Goal: Task Accomplishment & Management: Manage account settings

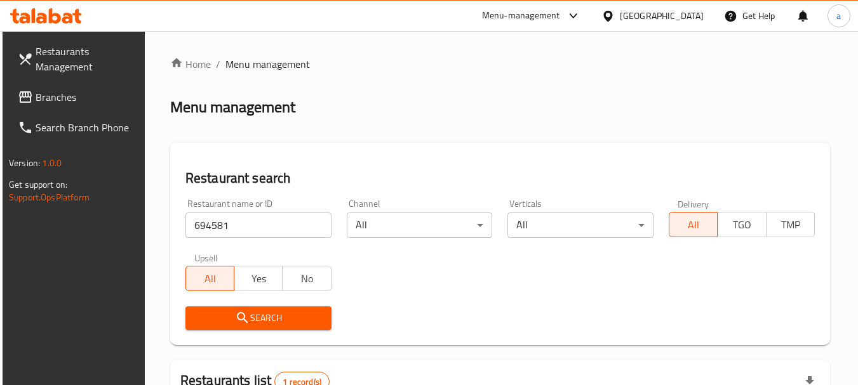
scroll to position [181, 0]
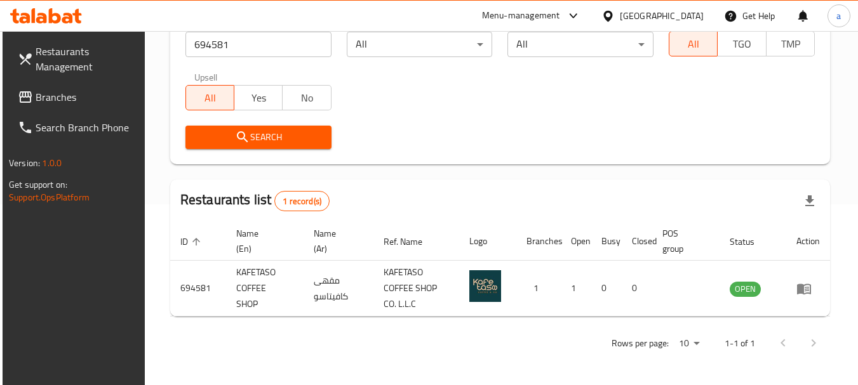
click at [640, 14] on div "[GEOGRAPHIC_DATA]" at bounding box center [662, 16] width 84 height 14
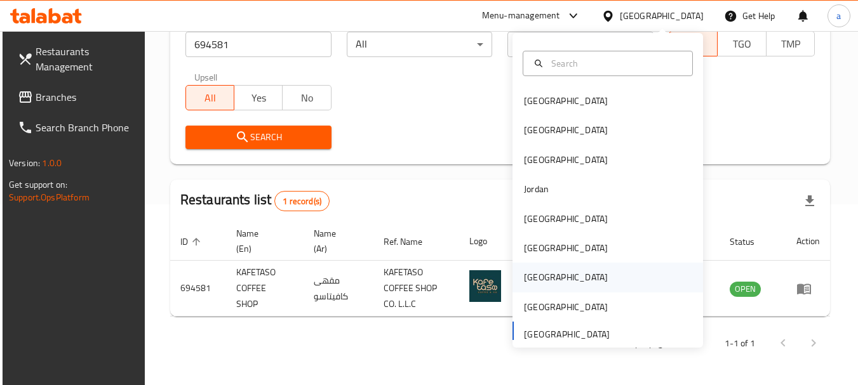
click at [555, 277] on div "[GEOGRAPHIC_DATA]" at bounding box center [607, 277] width 190 height 29
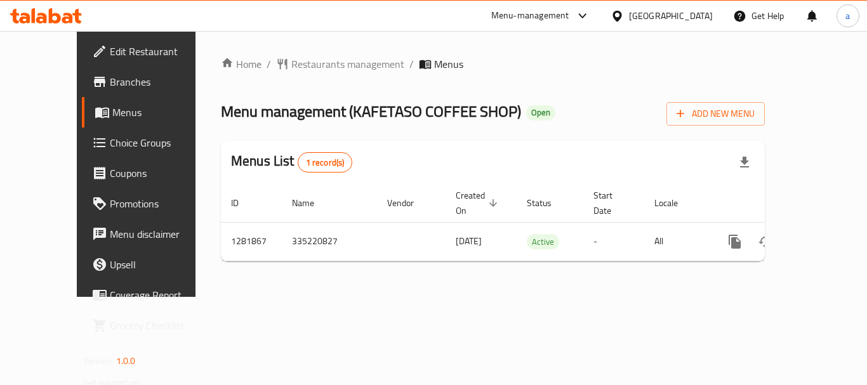
click at [664, 18] on div "[GEOGRAPHIC_DATA]" at bounding box center [671, 16] width 84 height 14
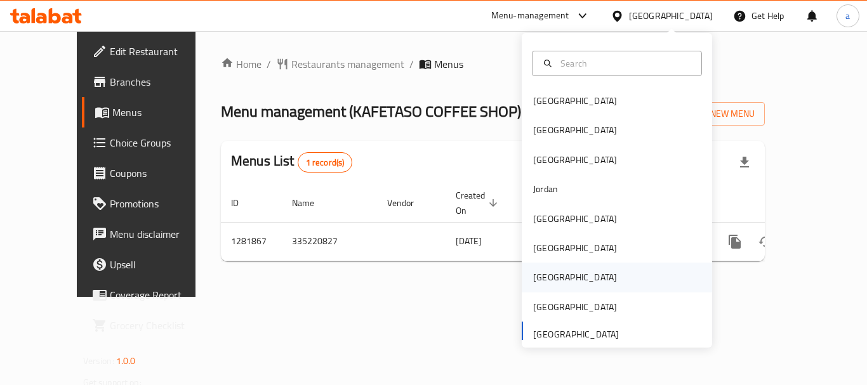
click at [553, 272] on div "Qatar" at bounding box center [575, 277] width 104 height 29
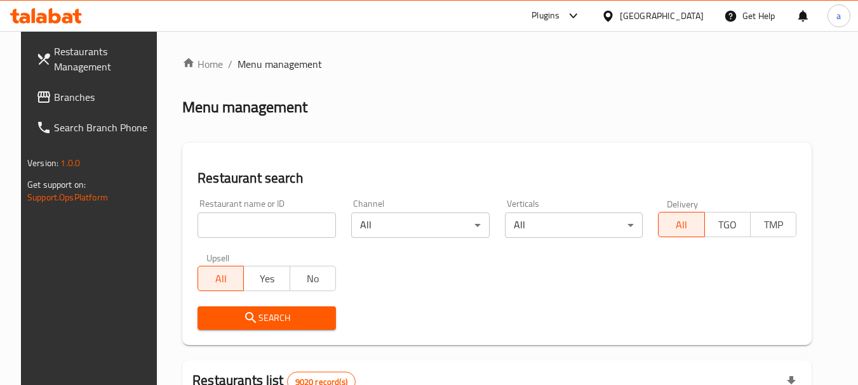
click at [66, 96] on span "Branches" at bounding box center [104, 97] width 100 height 15
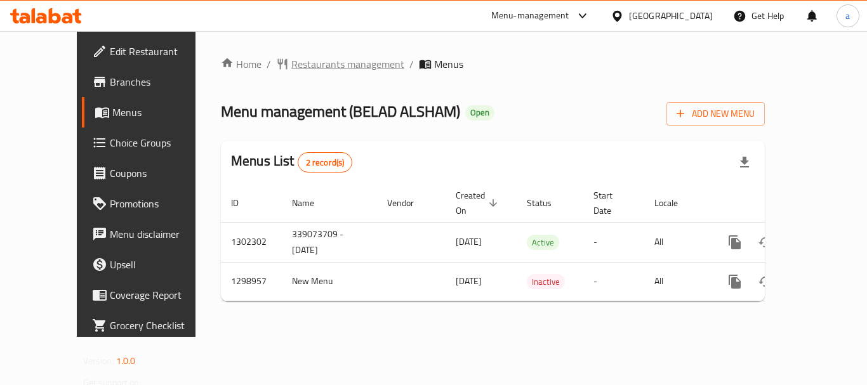
click at [306, 63] on span "Restaurants management" at bounding box center [347, 64] width 113 height 15
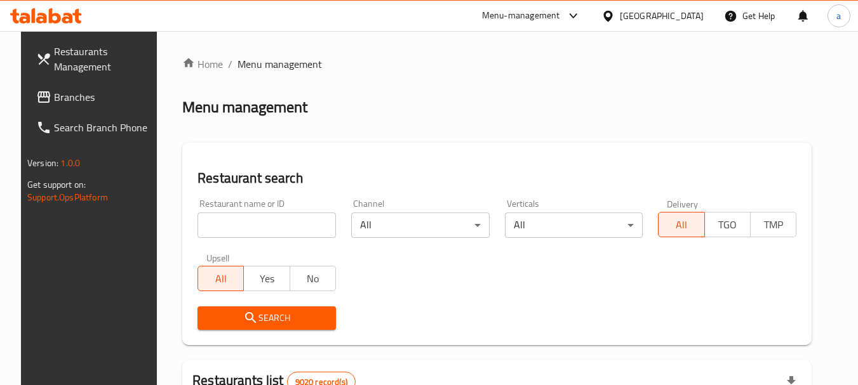
click at [283, 226] on input "search" at bounding box center [266, 225] width 138 height 25
paste input "701041"
type input "701041"
click at [267, 317] on span "Search" at bounding box center [267, 318] width 118 height 16
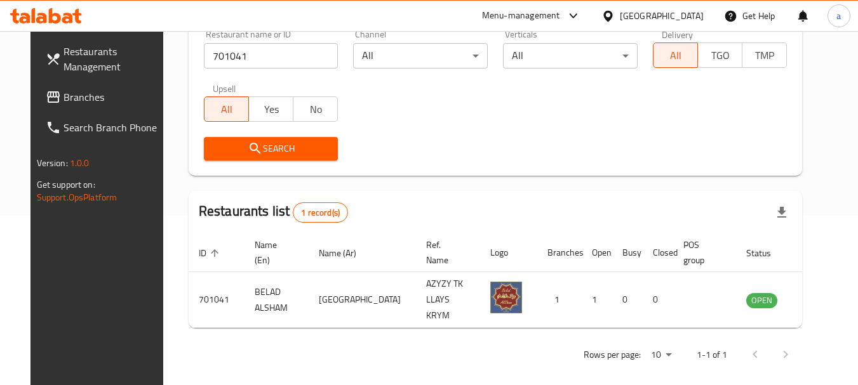
scroll to position [170, 0]
click at [689, 15] on div "Qatar" at bounding box center [662, 16] width 84 height 14
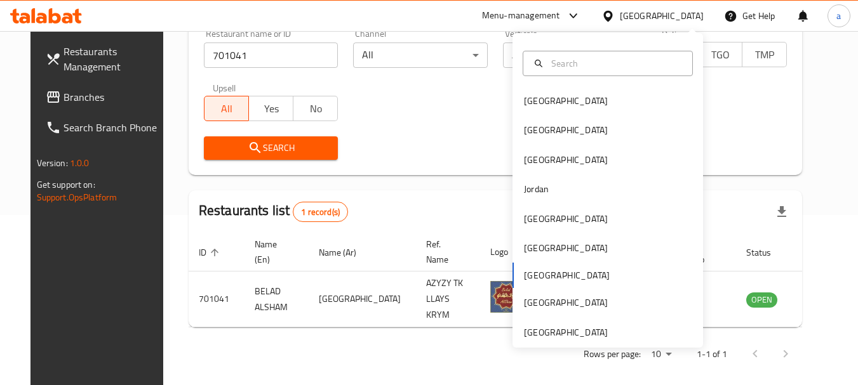
click at [545, 272] on div "Bahrain Egypt Iraq Jordan Kuwait Oman Qatar Saudi Arabia United Arab Emirates" at bounding box center [607, 216] width 190 height 261
click at [526, 277] on div "Bahrain Egypt Iraq Jordan Kuwait Oman Qatar Saudi Arabia United Arab Emirates" at bounding box center [607, 216] width 190 height 261
click at [517, 274] on div "Bahrain Egypt Iraq Jordan Kuwait Oman Qatar Saudi Arabia United Arab Emirates" at bounding box center [607, 216] width 190 height 261
click at [527, 248] on div "Oman" at bounding box center [566, 248] width 84 height 14
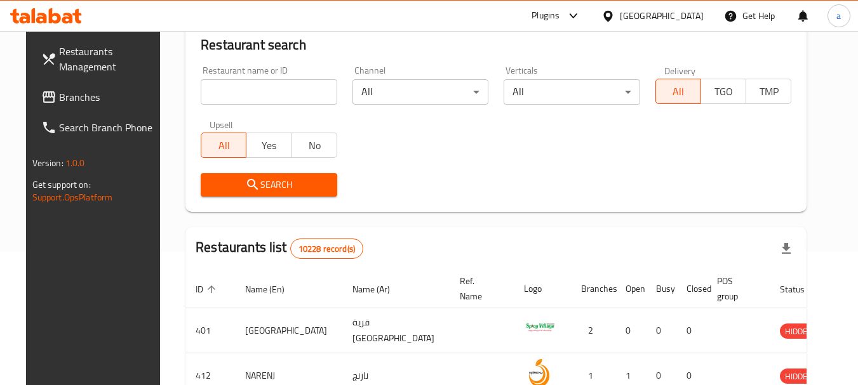
scroll to position [170, 0]
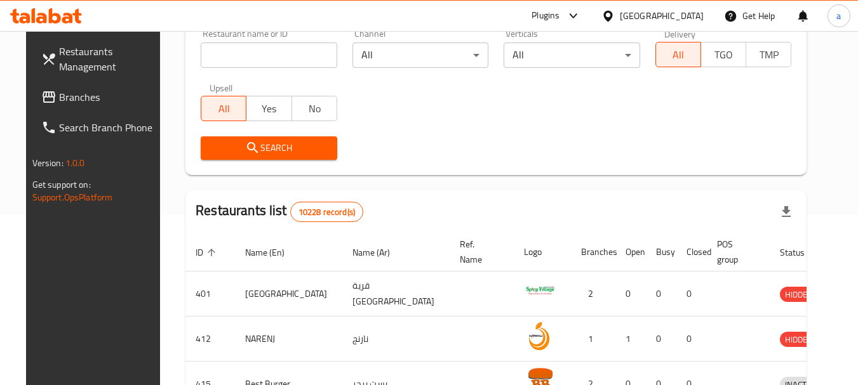
click at [63, 96] on span "Branches" at bounding box center [109, 97] width 100 height 15
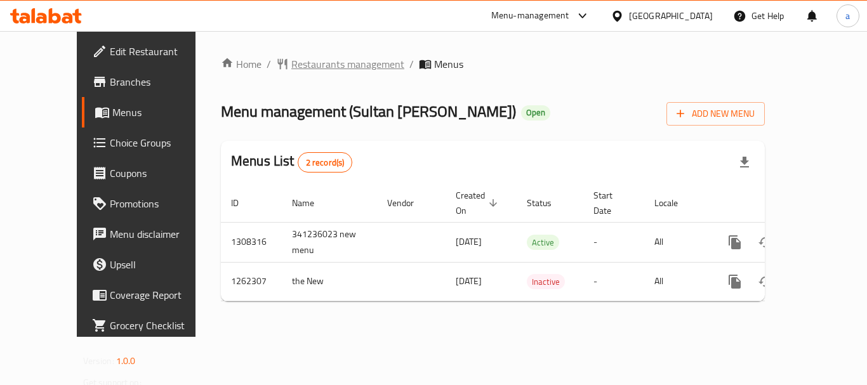
click at [307, 57] on span "Restaurants management" at bounding box center [347, 64] width 113 height 15
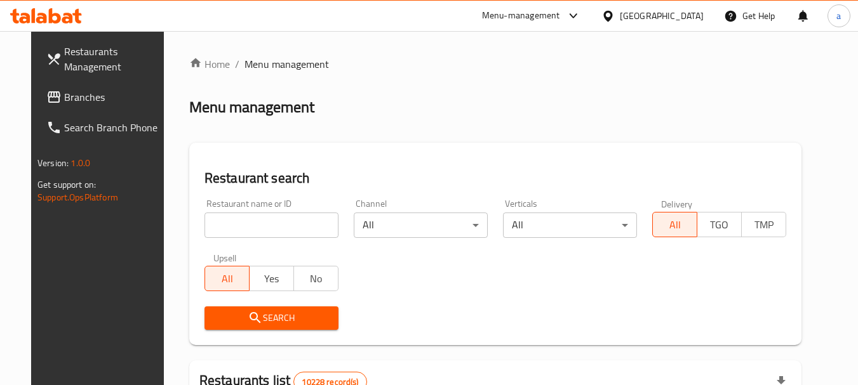
click at [255, 223] on input "search" at bounding box center [271, 225] width 134 height 25
paste input "685506"
type input "685506"
click at [263, 320] on span "Search" at bounding box center [272, 318] width 114 height 16
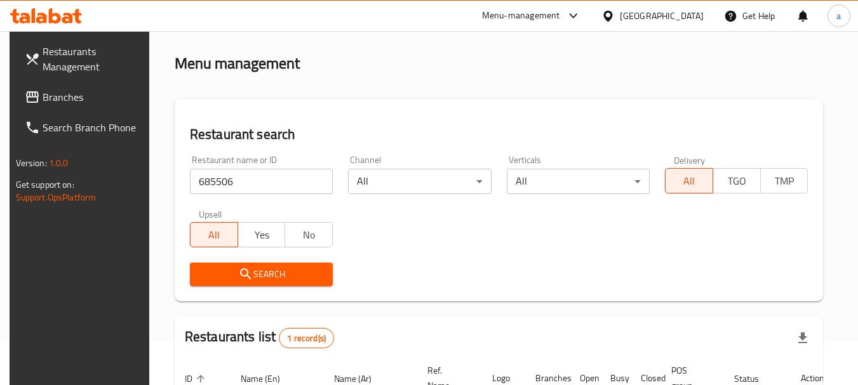
scroll to position [181, 0]
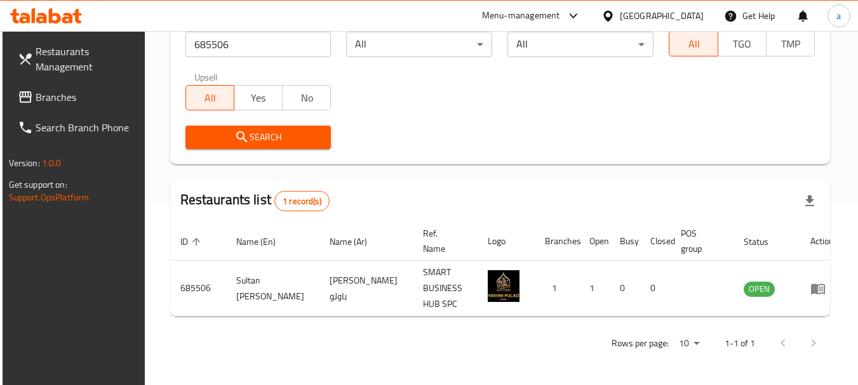
click at [686, 17] on div "Oman" at bounding box center [662, 16] width 84 height 14
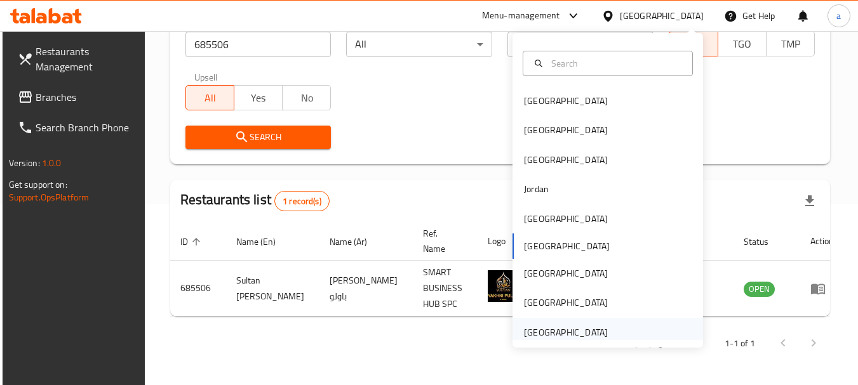
click at [537, 335] on div "[GEOGRAPHIC_DATA]" at bounding box center [566, 333] width 84 height 14
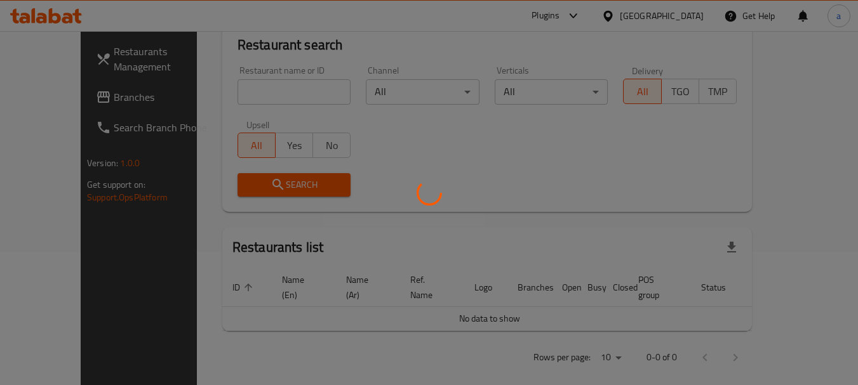
scroll to position [181, 0]
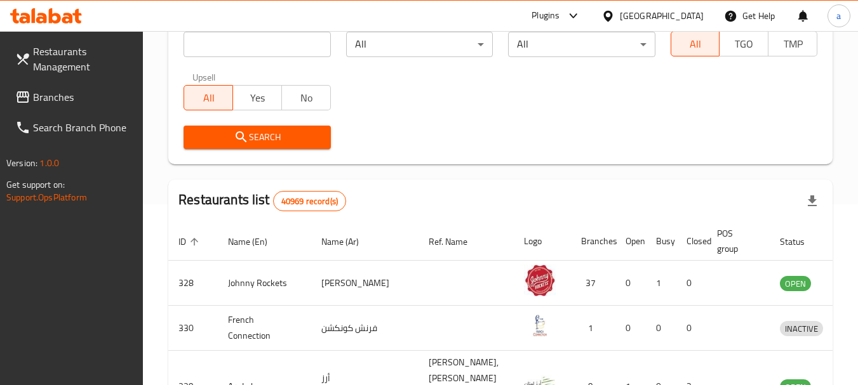
click at [57, 98] on span "Branches" at bounding box center [83, 97] width 100 height 15
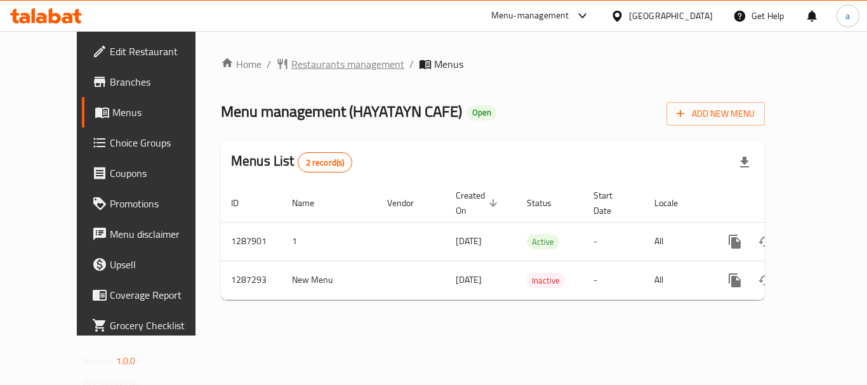
click at [307, 65] on span "Restaurants management" at bounding box center [347, 64] width 113 height 15
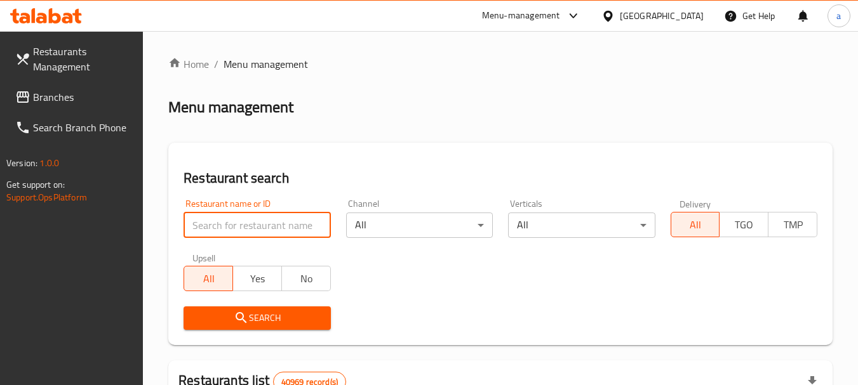
click at [258, 230] on input "search" at bounding box center [256, 225] width 147 height 25
paste input "696642"
type input "696642"
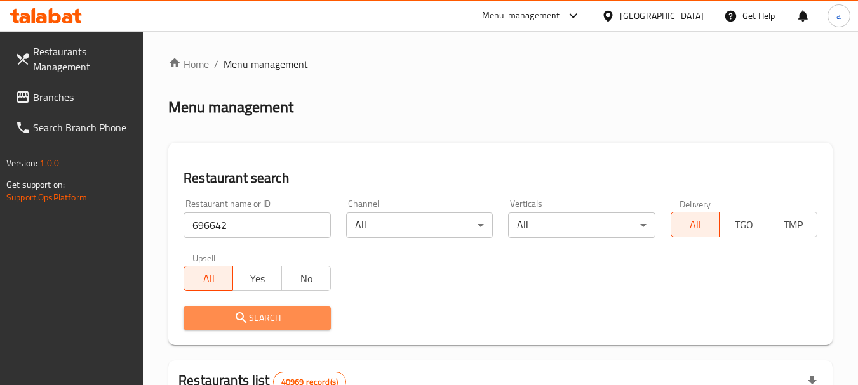
click at [302, 314] on span "Search" at bounding box center [257, 318] width 126 height 16
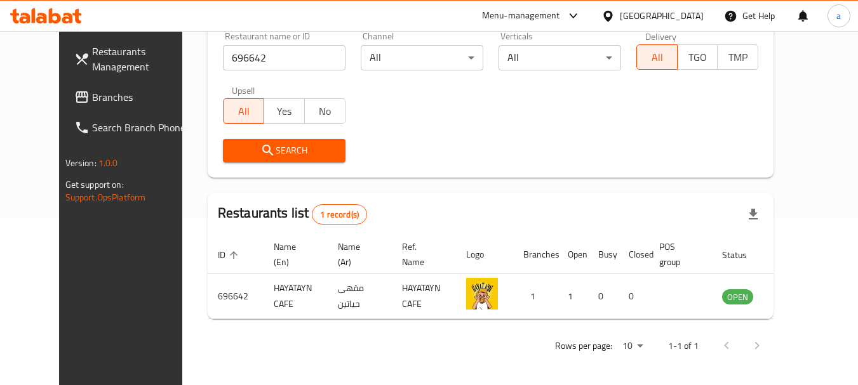
scroll to position [170, 0]
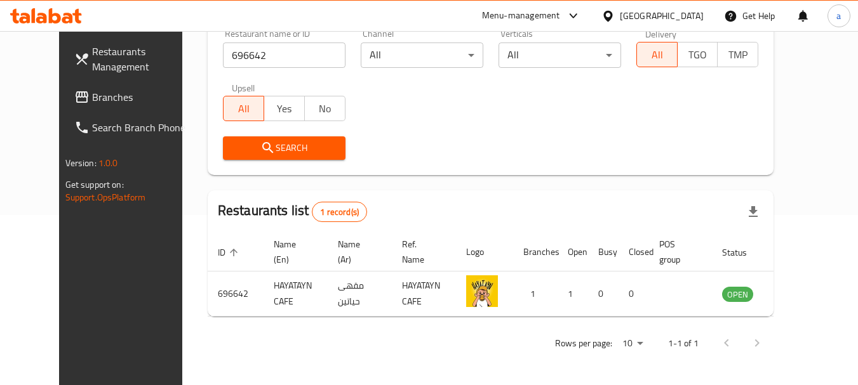
click at [662, 15] on div "[GEOGRAPHIC_DATA]" at bounding box center [662, 16] width 84 height 14
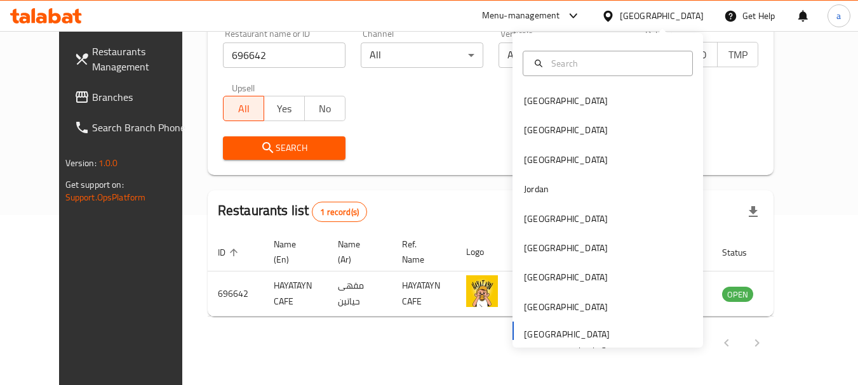
click at [383, 114] on div "Restaurant name or ID 696642 Restaurant name or ID Channel All ​ Verticals All …" at bounding box center [490, 95] width 551 height 146
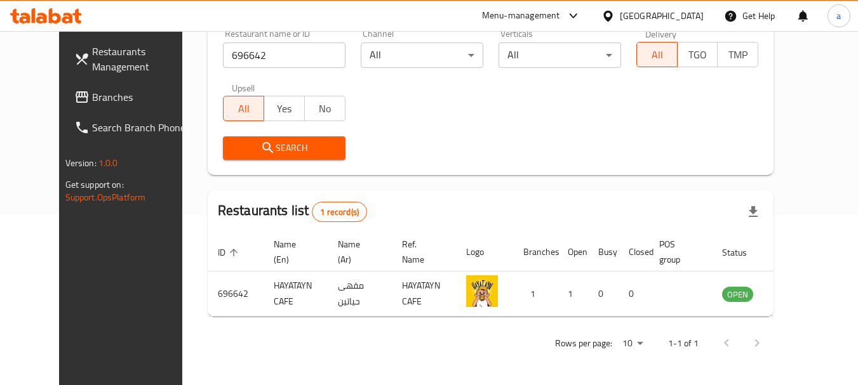
click at [92, 101] on span "Branches" at bounding box center [142, 97] width 100 height 15
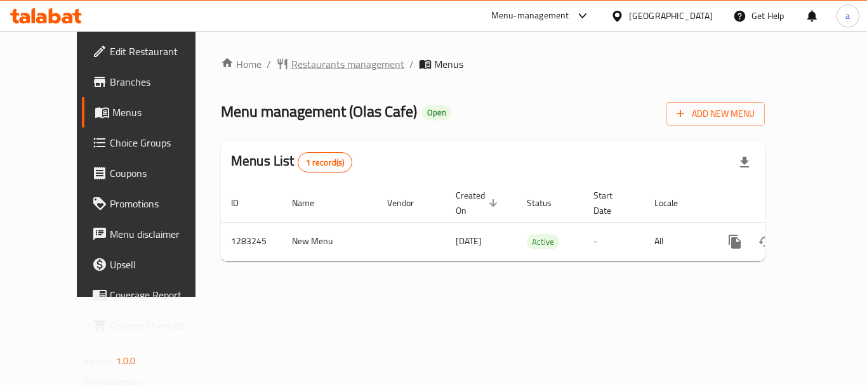
drag, startPoint x: 298, startPoint y: 77, endPoint x: 303, endPoint y: 70, distance: 8.5
click at [298, 77] on div "Home / Restaurants management / Menus Menu management ( Olas Cafe ) Open Add Ne…" at bounding box center [493, 164] width 544 height 215
click at [303, 70] on span "Restaurants management" at bounding box center [347, 64] width 113 height 15
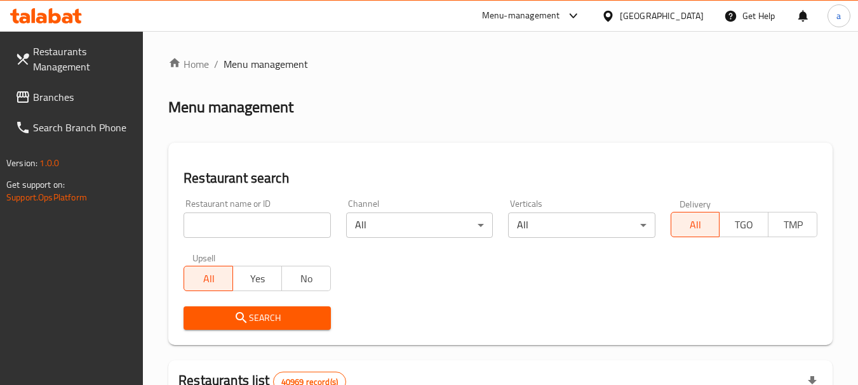
click at [274, 229] on input "search" at bounding box center [256, 225] width 147 height 25
drag, startPoint x: 279, startPoint y: 227, endPoint x: 281, endPoint y: 251, distance: 23.6
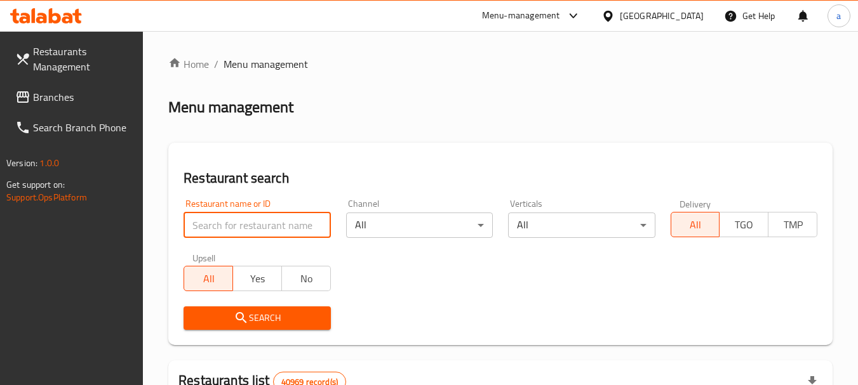
click at [279, 227] on input "search" at bounding box center [256, 225] width 147 height 25
click at [259, 233] on input "search" at bounding box center [256, 225] width 147 height 25
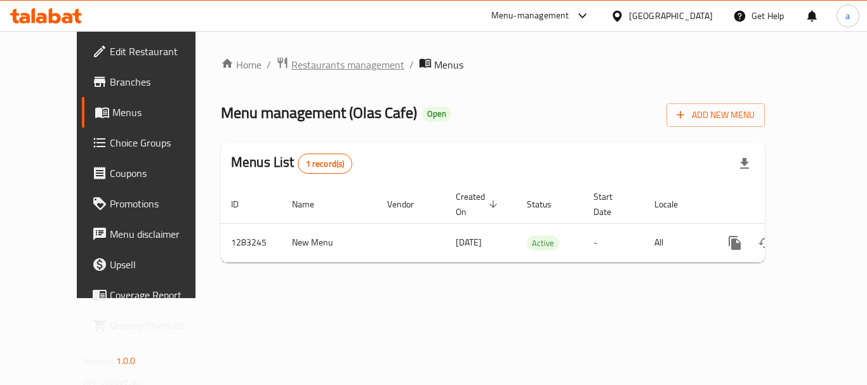
click at [321, 63] on span "Restaurants management" at bounding box center [347, 64] width 113 height 15
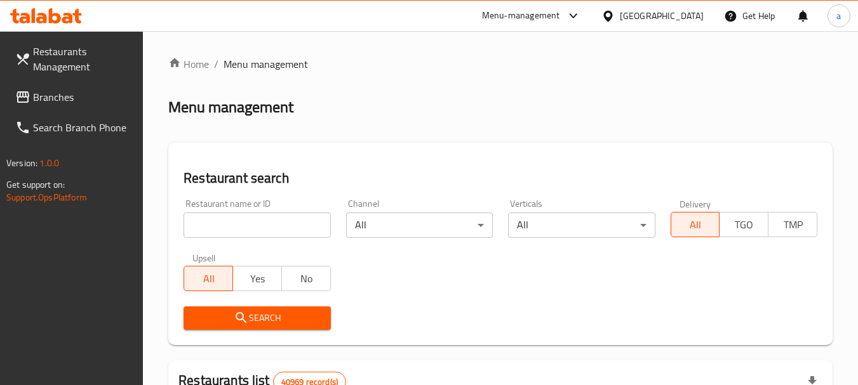
drag, startPoint x: 262, startPoint y: 227, endPoint x: 260, endPoint y: 234, distance: 7.7
click at [262, 227] on input "search" at bounding box center [256, 225] width 147 height 25
paste input "695187"
type input "695187"
click at [271, 317] on span "Search" at bounding box center [257, 318] width 126 height 16
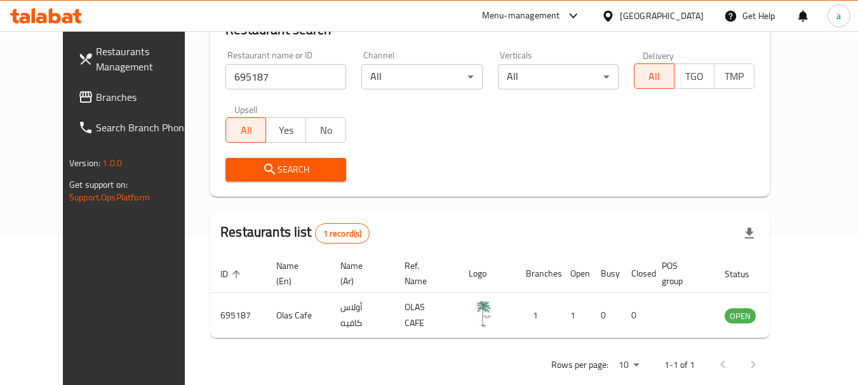
scroll to position [170, 0]
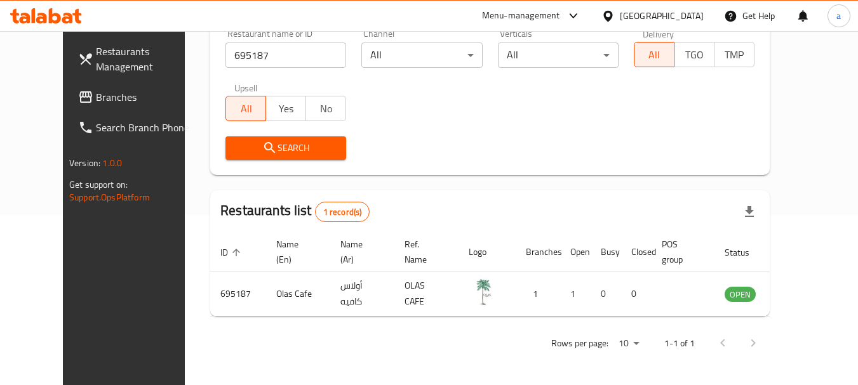
click at [96, 98] on span "Branches" at bounding box center [146, 97] width 100 height 15
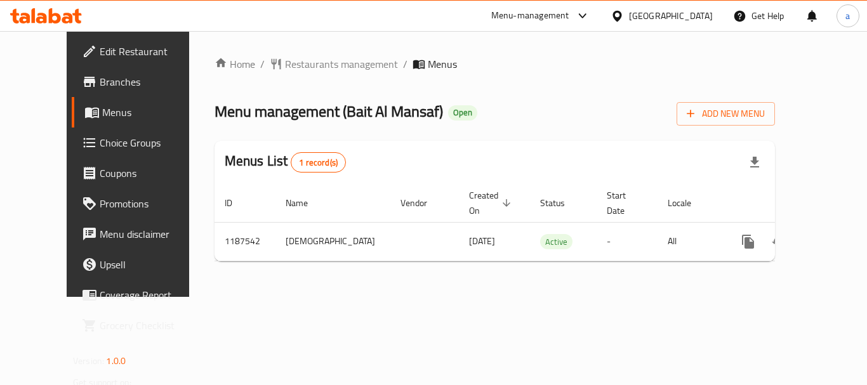
click at [285, 65] on span "Restaurants management" at bounding box center [341, 64] width 113 height 15
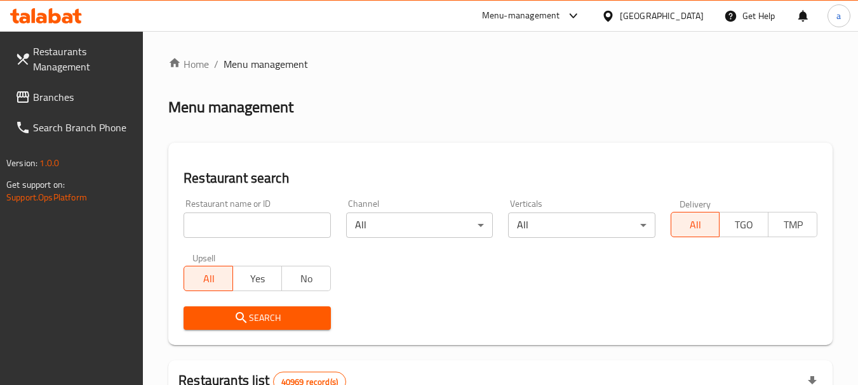
drag, startPoint x: 239, startPoint y: 223, endPoint x: 241, endPoint y: 243, distance: 20.5
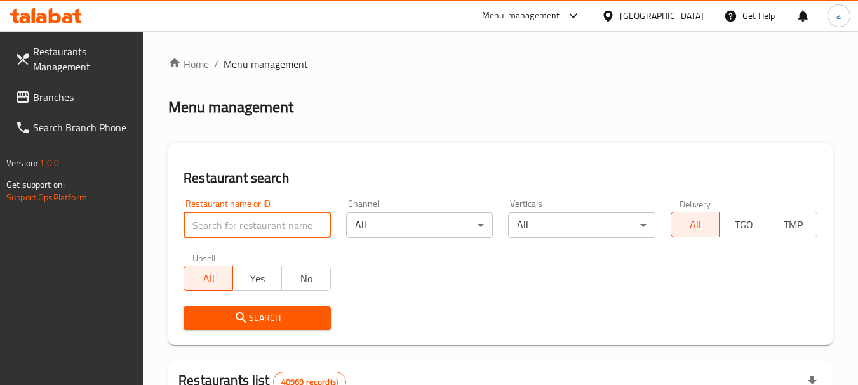
click at [239, 230] on input "search" at bounding box center [256, 225] width 147 height 25
paste input "667104"
type input "667104"
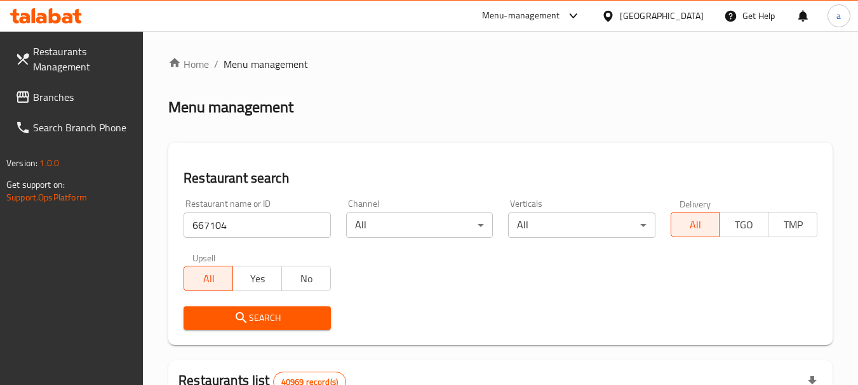
click at [239, 309] on button "Search" at bounding box center [256, 318] width 147 height 23
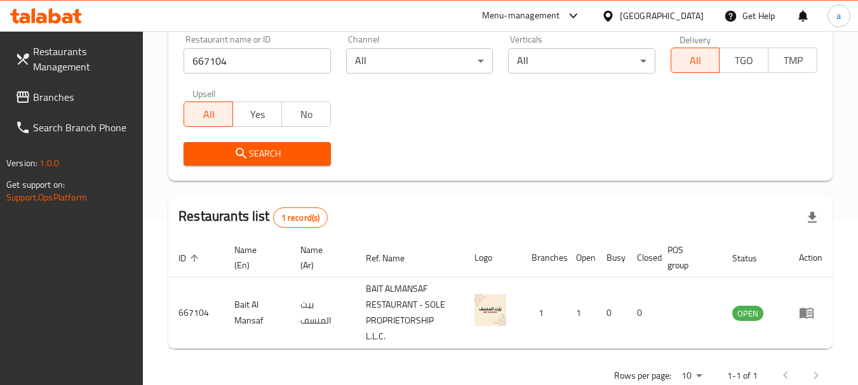
scroll to position [197, 0]
